Goal: Task Accomplishment & Management: Manage account settings

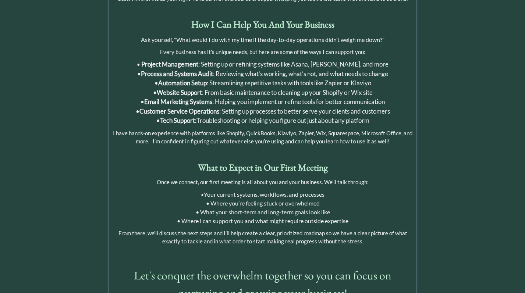
scroll to position [378, 0]
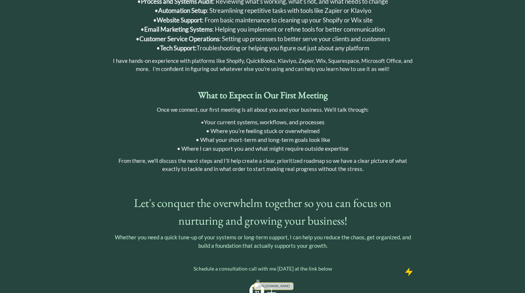
click at [264, 285] on div at bounding box center [271, 292] width 15 height 15
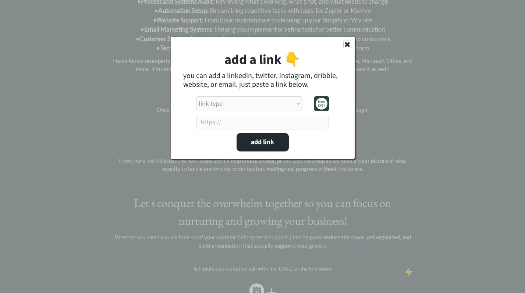
click at [346, 45] on use at bounding box center [346, 44] width 5 height 5
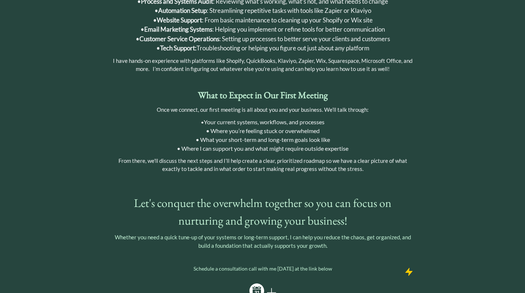
click at [254, 283] on icon at bounding box center [256, 290] width 15 height 15
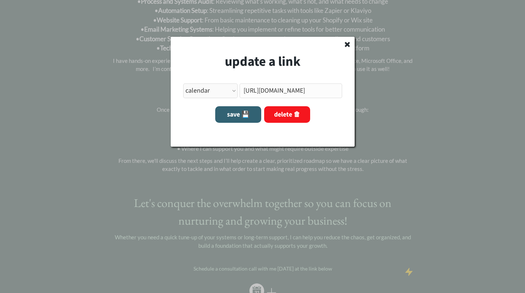
click at [232, 90] on select "link type apple music apple podcasts beehiiv behance bluesky calendar discord d…" at bounding box center [210, 90] width 55 height 15
select select ""email""
click at [183, 83] on select "link type apple music apple podcasts beehiiv behance bluesky calendar discord d…" at bounding box center [210, 90] width 55 height 15
click at [277, 91] on input "input" at bounding box center [290, 90] width 103 height 15
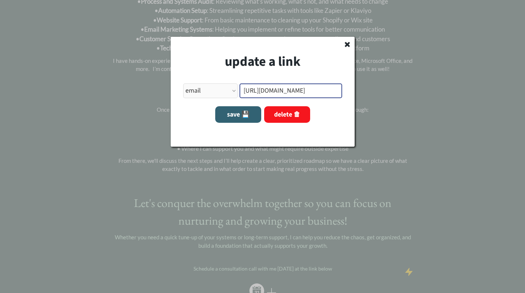
click at [277, 91] on input "input" at bounding box center [290, 90] width 103 height 15
click at [246, 115] on button "save 💾" at bounding box center [238, 114] width 46 height 17
type input "[EMAIL_ADDRESS][DOMAIN_NAME]"
click at [229, 111] on button "save 💾" at bounding box center [238, 114] width 46 height 17
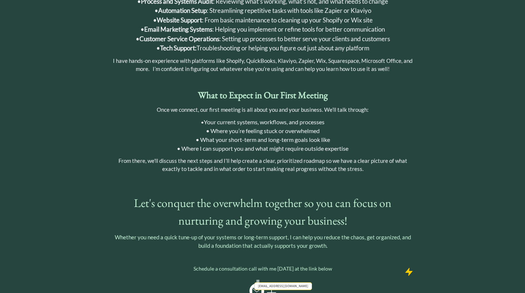
click at [257, 283] on icon at bounding box center [256, 290] width 15 height 15
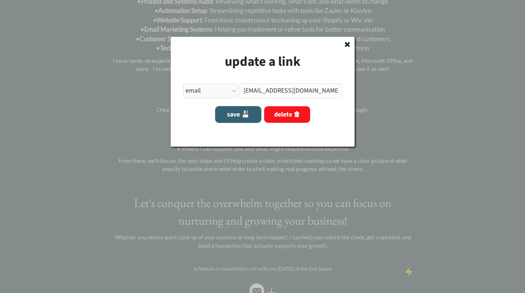
click at [243, 114] on button "save 💾" at bounding box center [238, 114] width 46 height 17
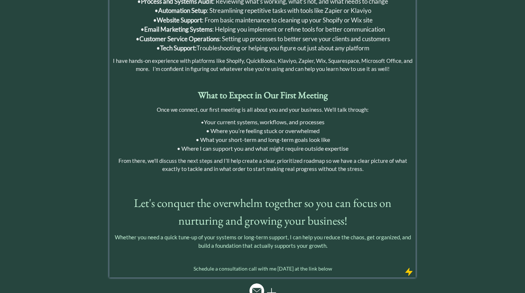
scroll to position [0, 0]
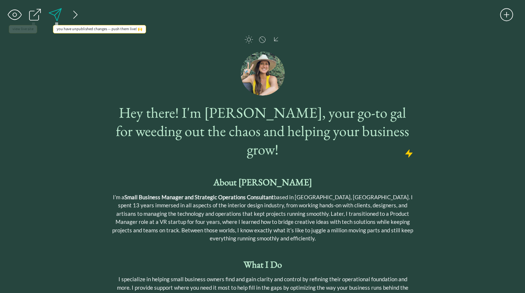
click at [56, 12] on div at bounding box center [55, 14] width 15 height 15
